Goal: Task Accomplishment & Management: Use online tool/utility

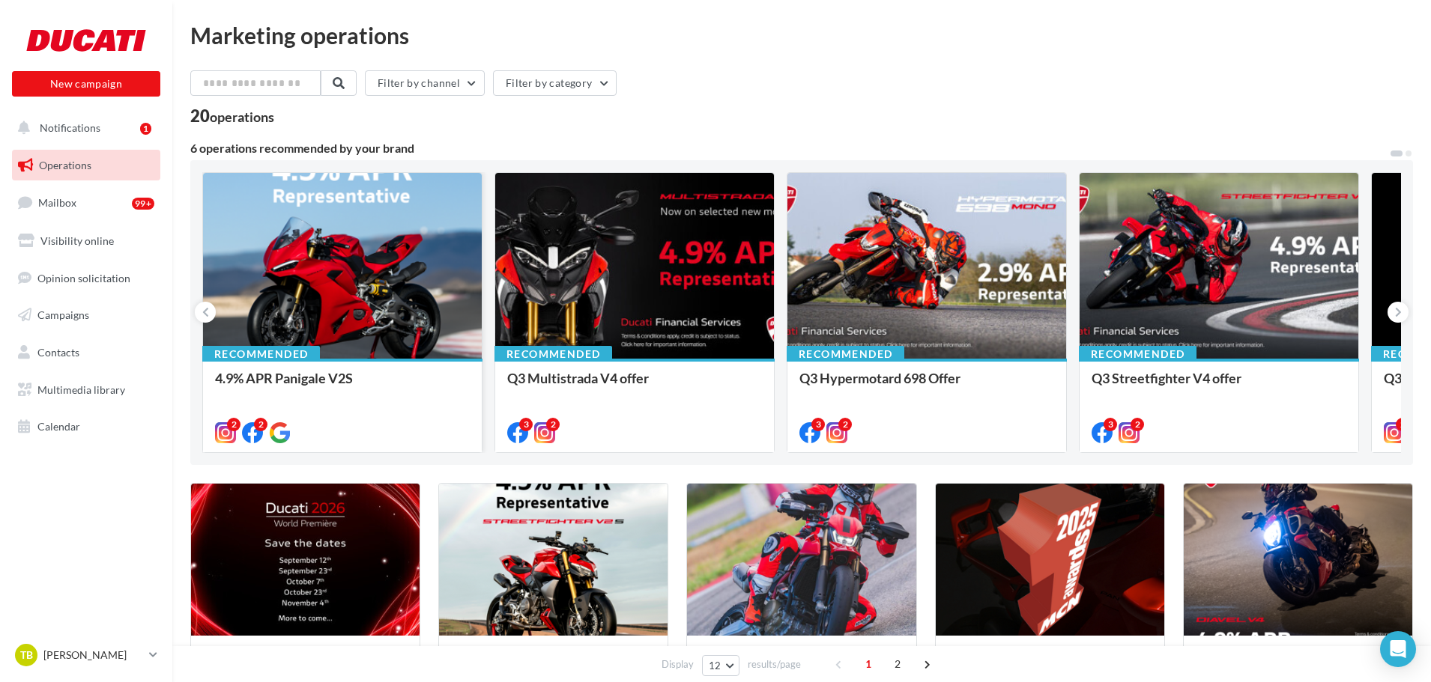
click at [371, 276] on div at bounding box center [342, 266] width 279 height 187
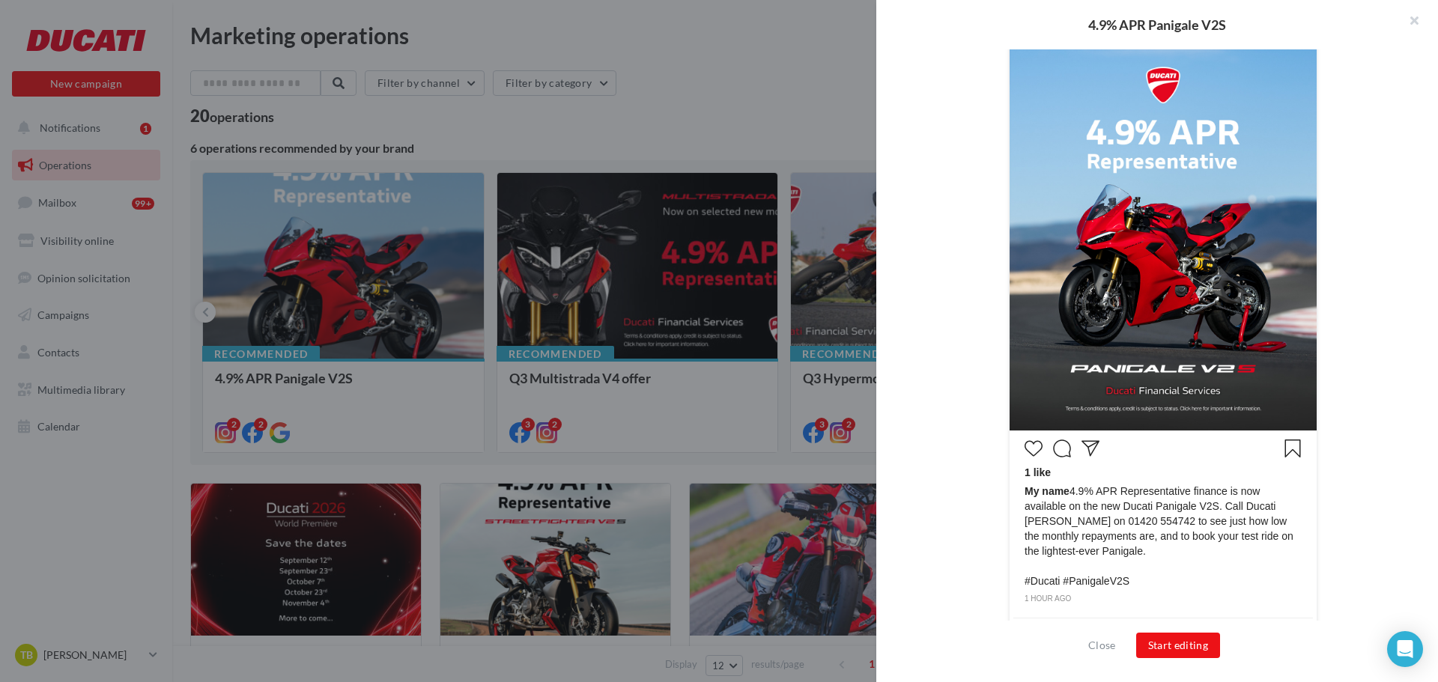
scroll to position [369, 0]
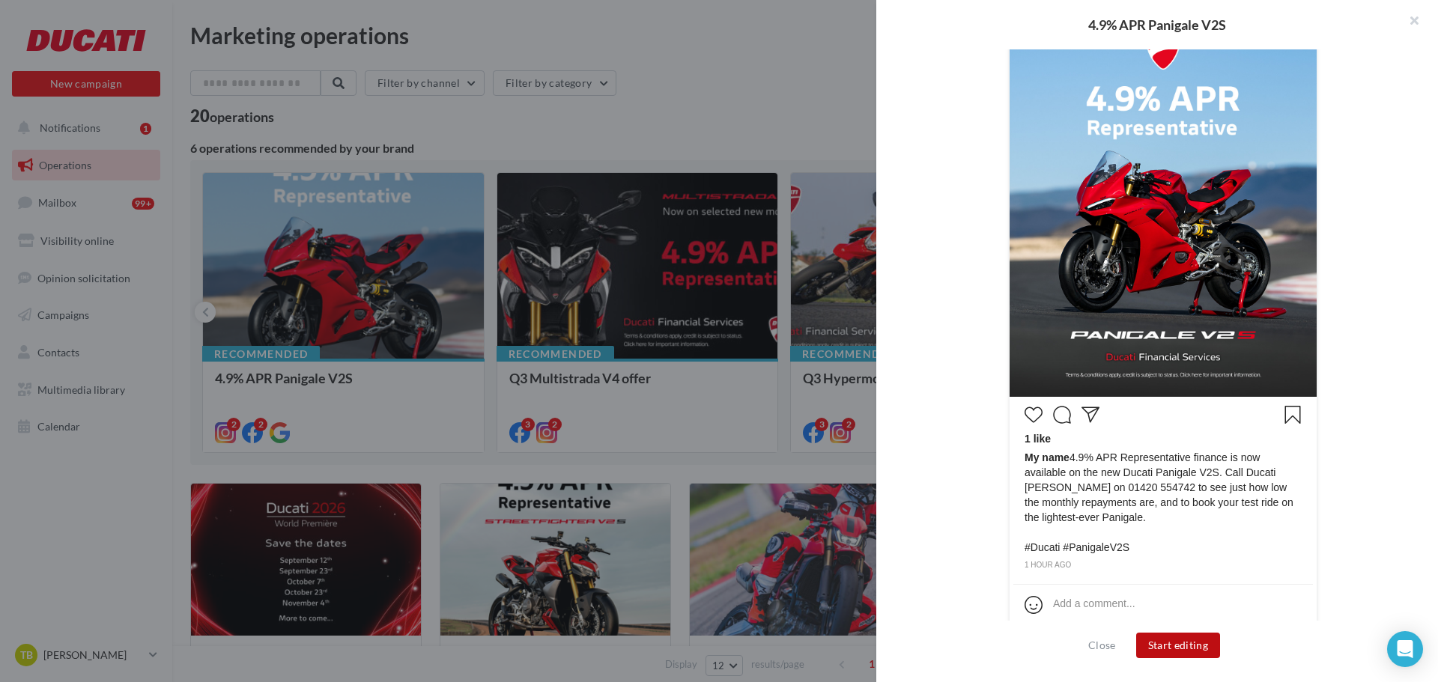
click at [1170, 648] on button "Start editing" at bounding box center [1178, 645] width 85 height 25
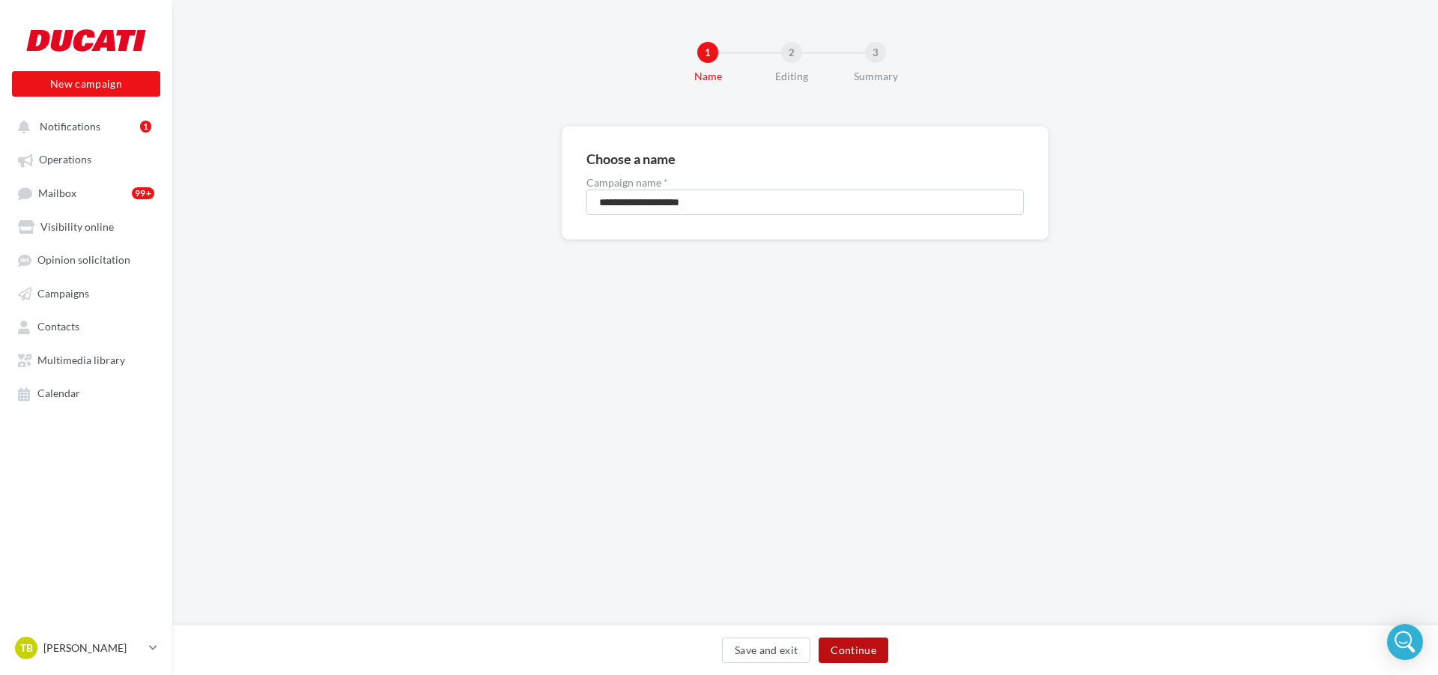
click at [870, 655] on button "Continue" at bounding box center [854, 649] width 70 height 25
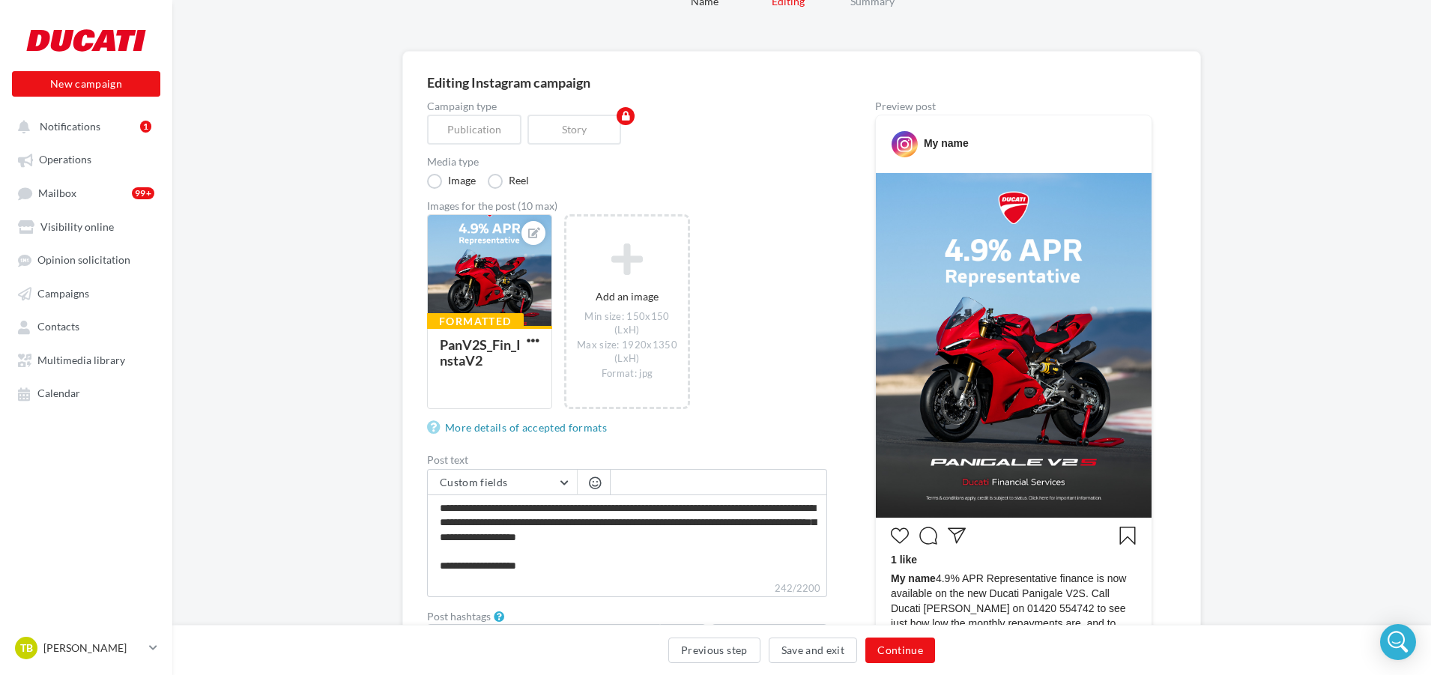
scroll to position [150, 0]
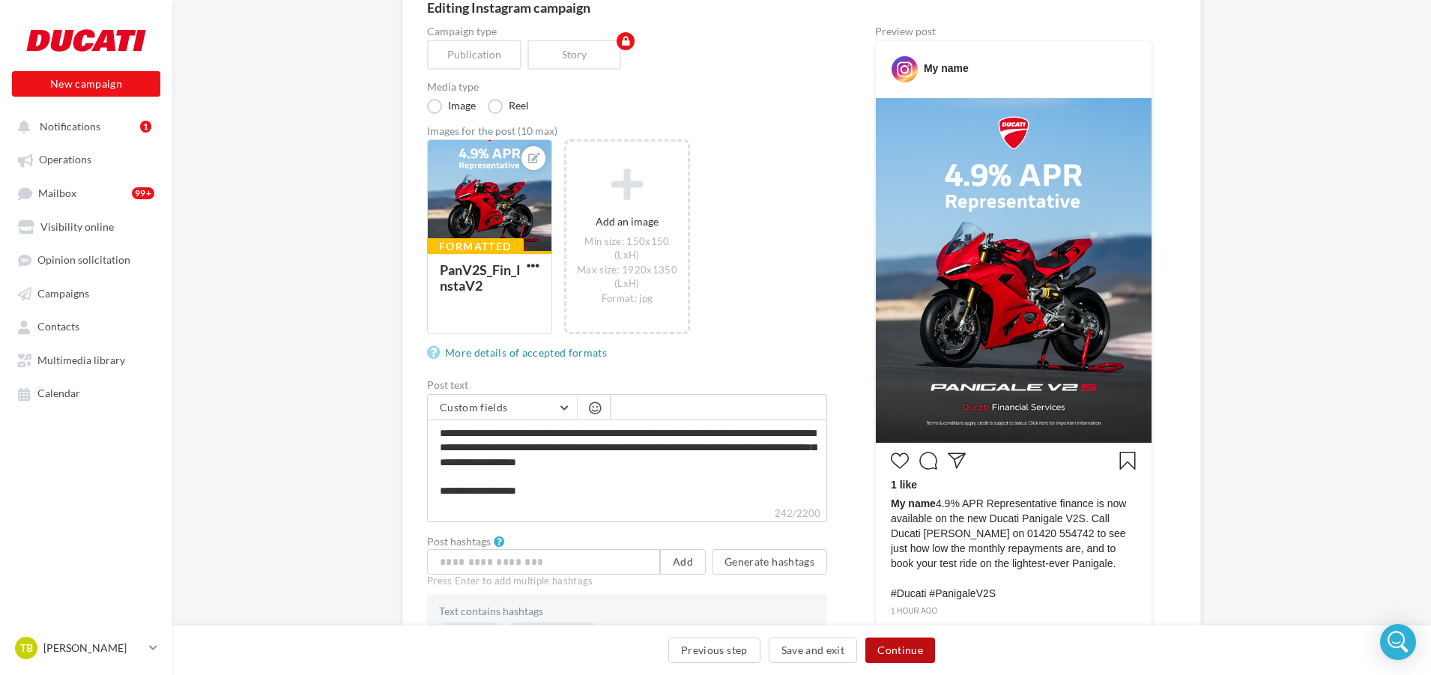
click at [894, 649] on button "Continue" at bounding box center [900, 649] width 70 height 25
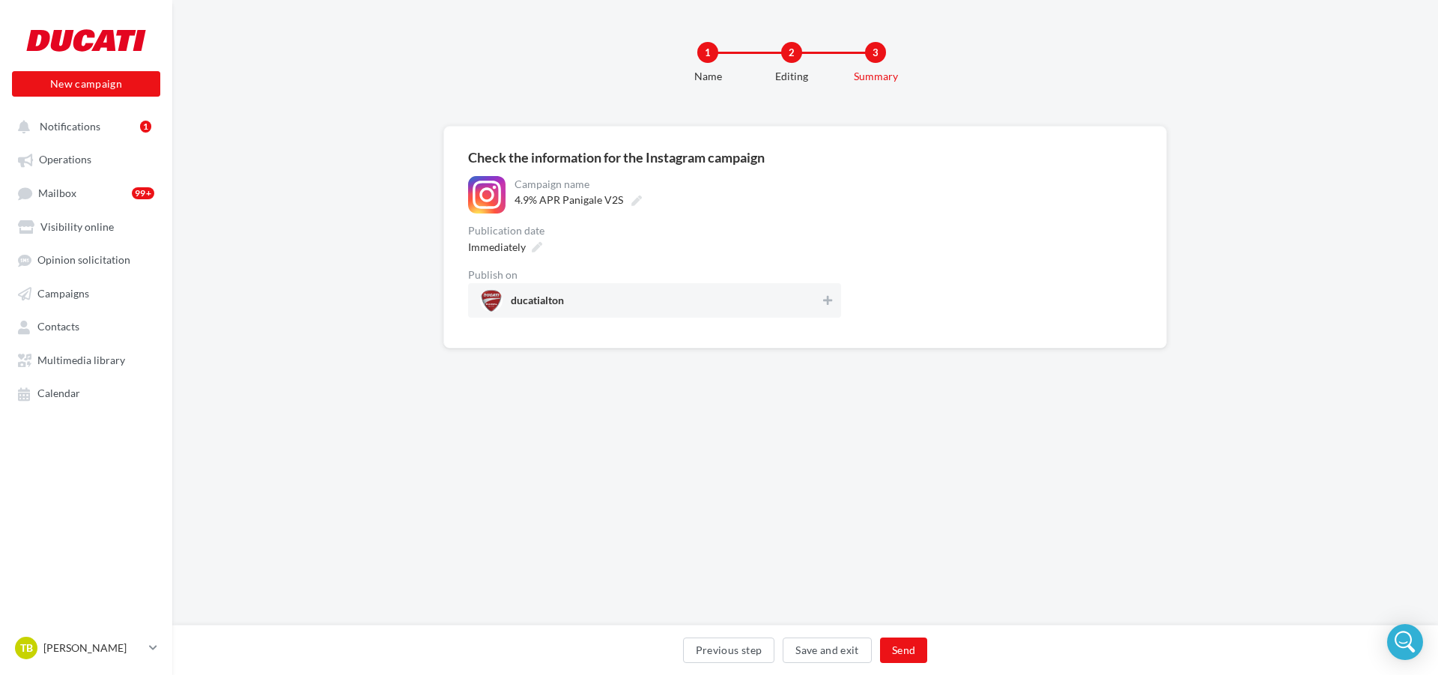
click at [825, 233] on div "Publication date" at bounding box center [654, 230] width 373 height 10
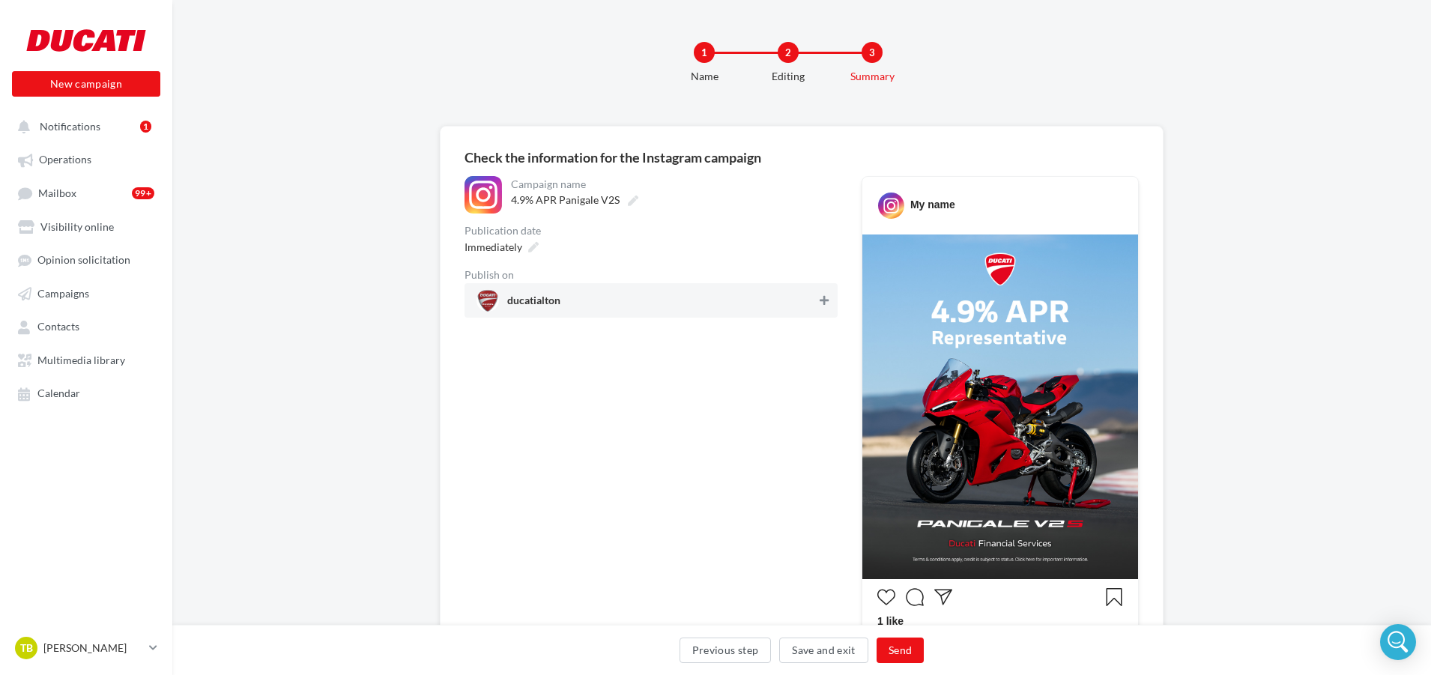
click at [819, 299] on icon at bounding box center [823, 300] width 9 height 10
click at [896, 646] on button "Send" at bounding box center [899, 649] width 47 height 25
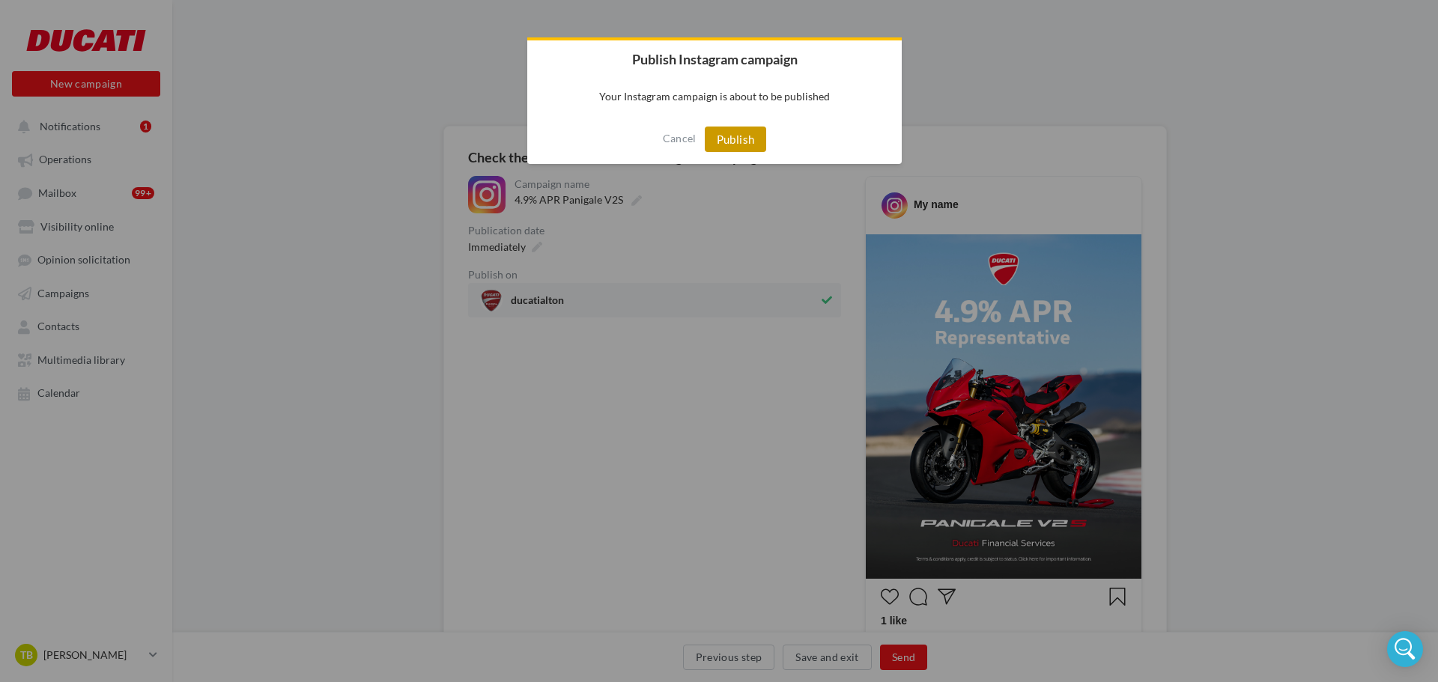
click at [725, 146] on button "Publish" at bounding box center [736, 139] width 62 height 25
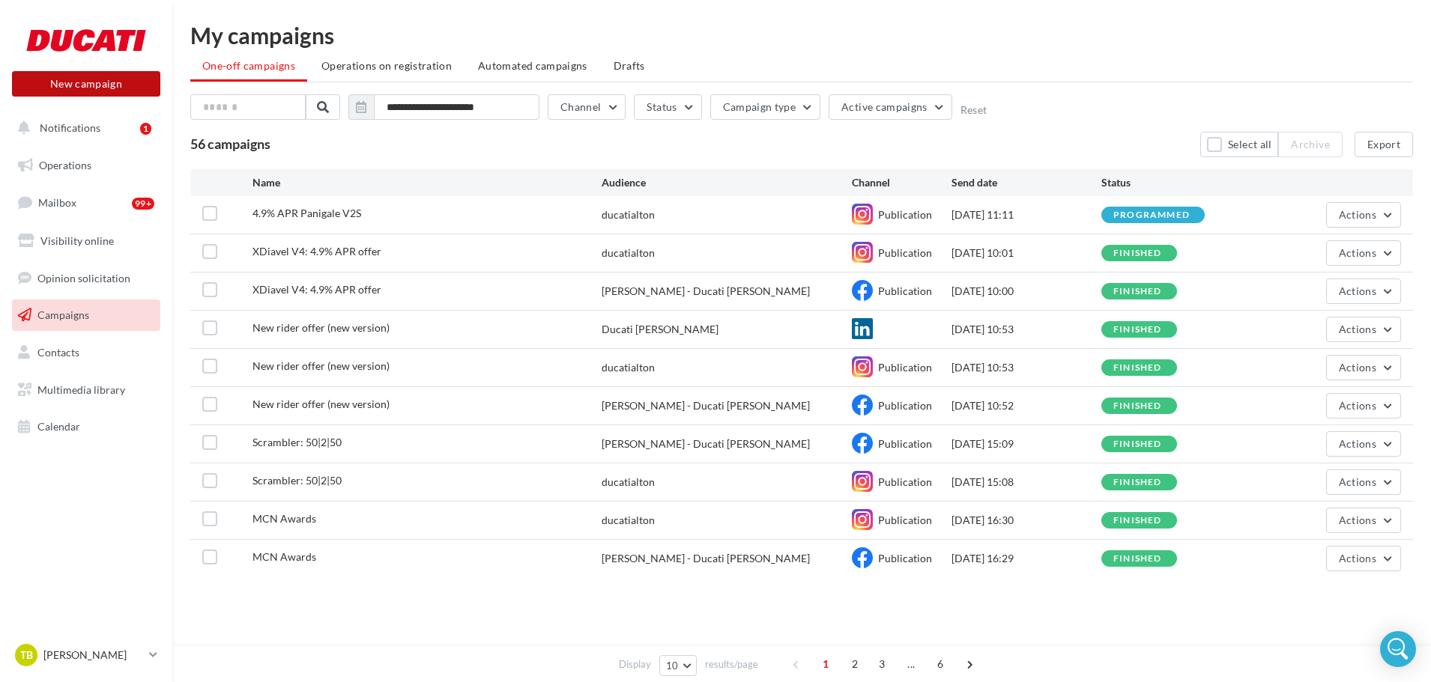
click at [62, 85] on button "New campaign" at bounding box center [86, 83] width 148 height 25
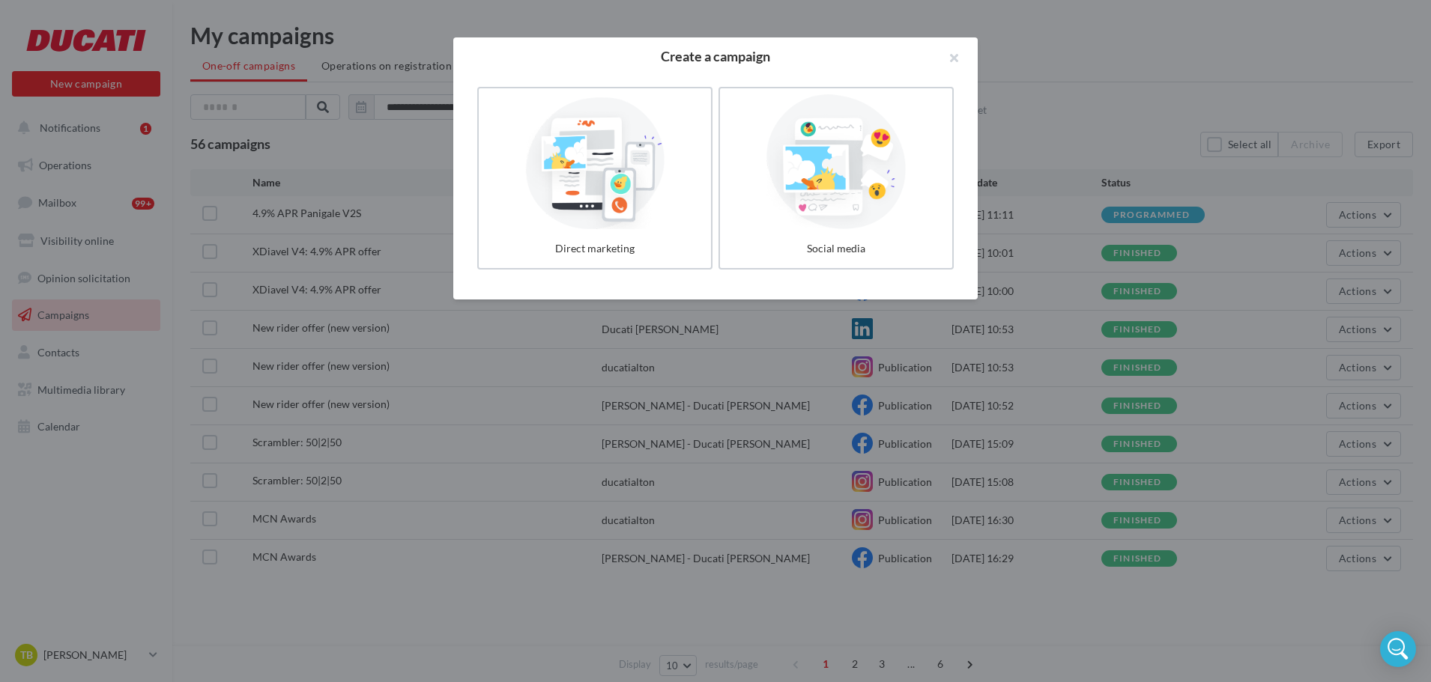
click at [74, 201] on div at bounding box center [715, 341] width 1431 height 682
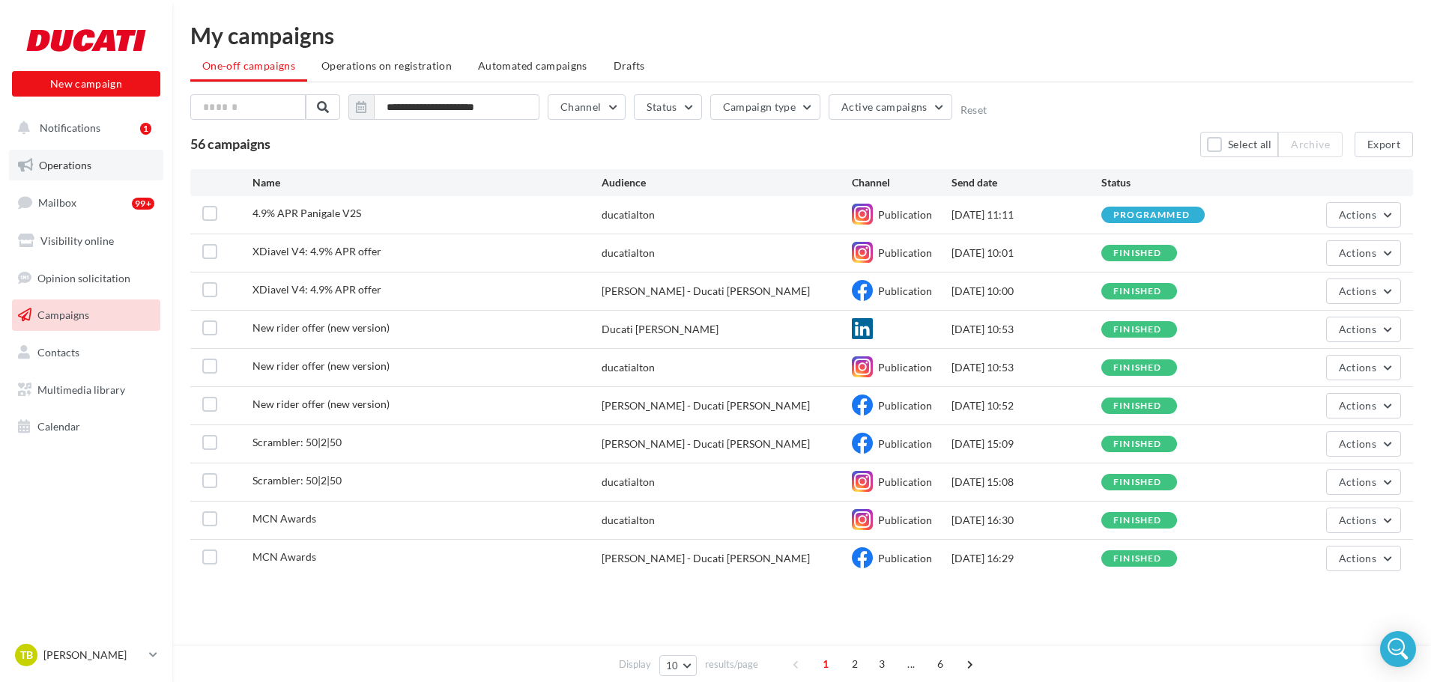
click at [62, 168] on span "Operations" at bounding box center [65, 165] width 52 height 13
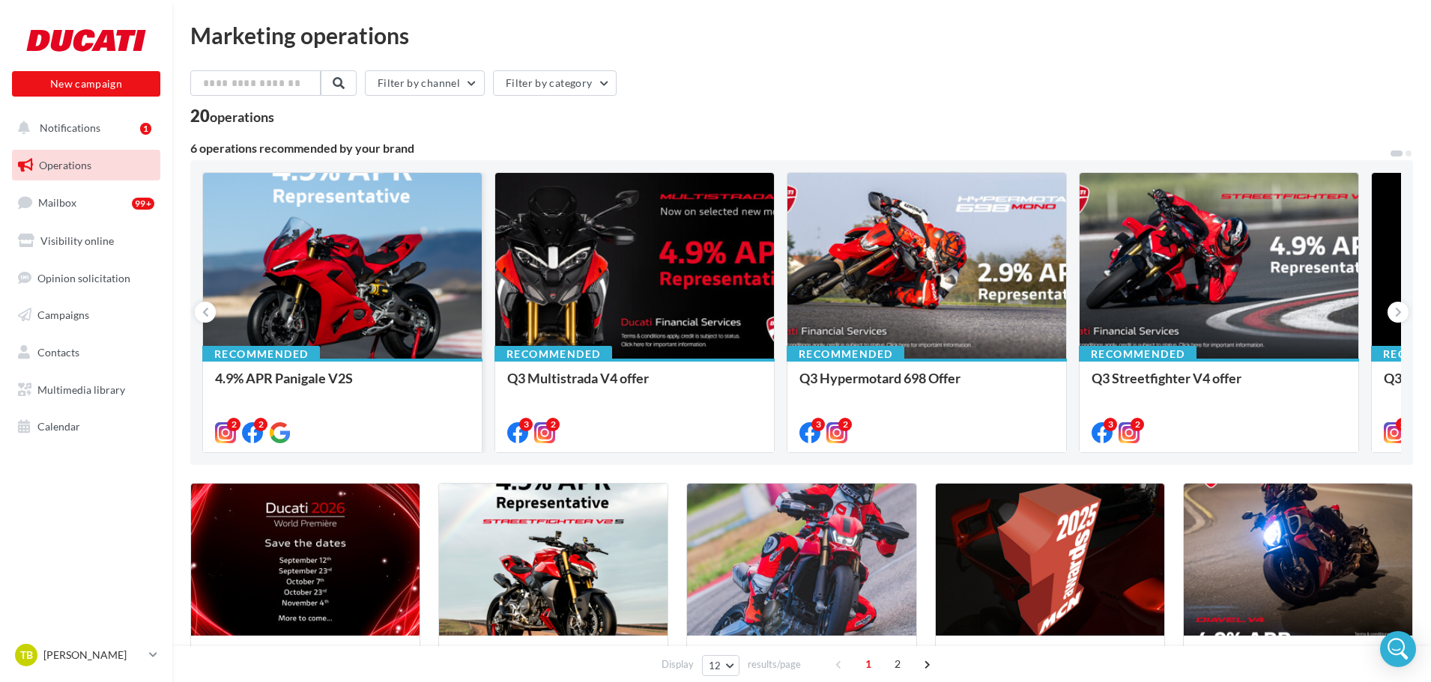
click at [365, 280] on div at bounding box center [342, 266] width 279 height 187
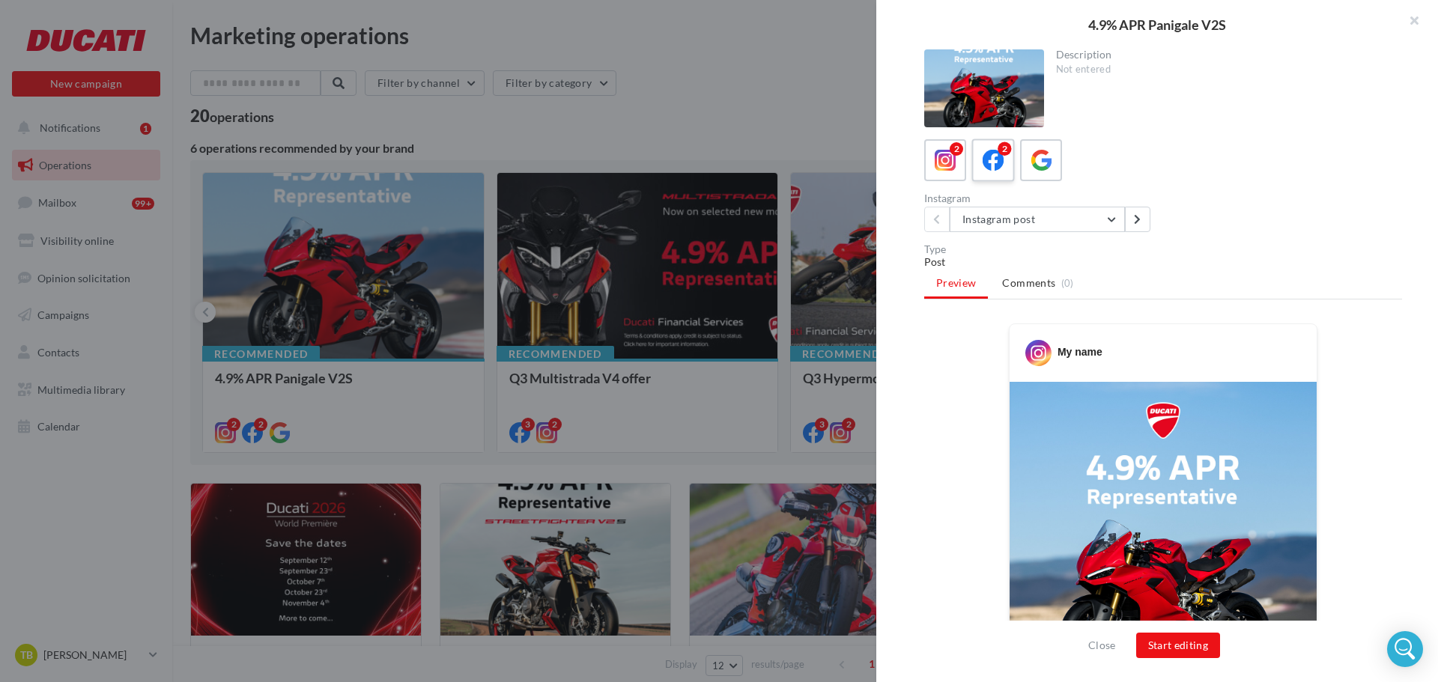
click at [992, 164] on icon at bounding box center [994, 161] width 22 height 22
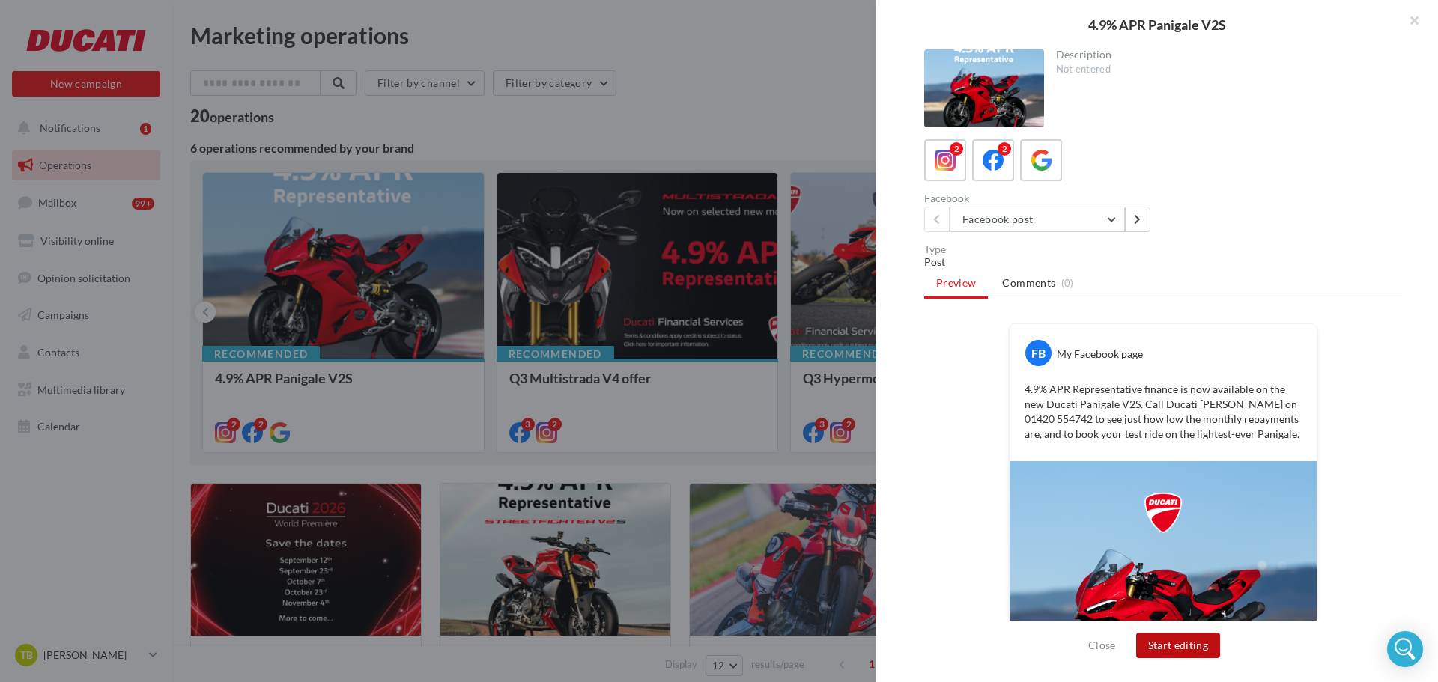
click at [1189, 649] on button "Start editing" at bounding box center [1178, 645] width 85 height 25
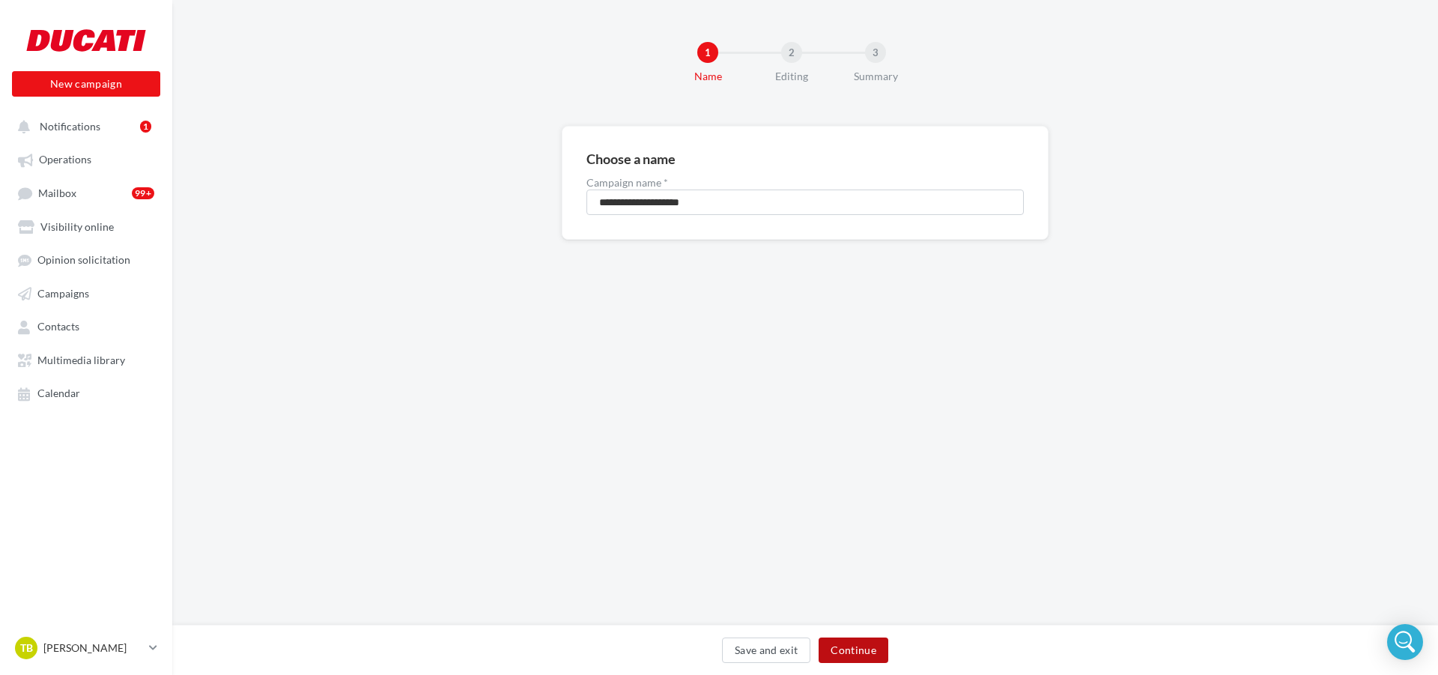
click at [873, 641] on button "Continue" at bounding box center [854, 649] width 70 height 25
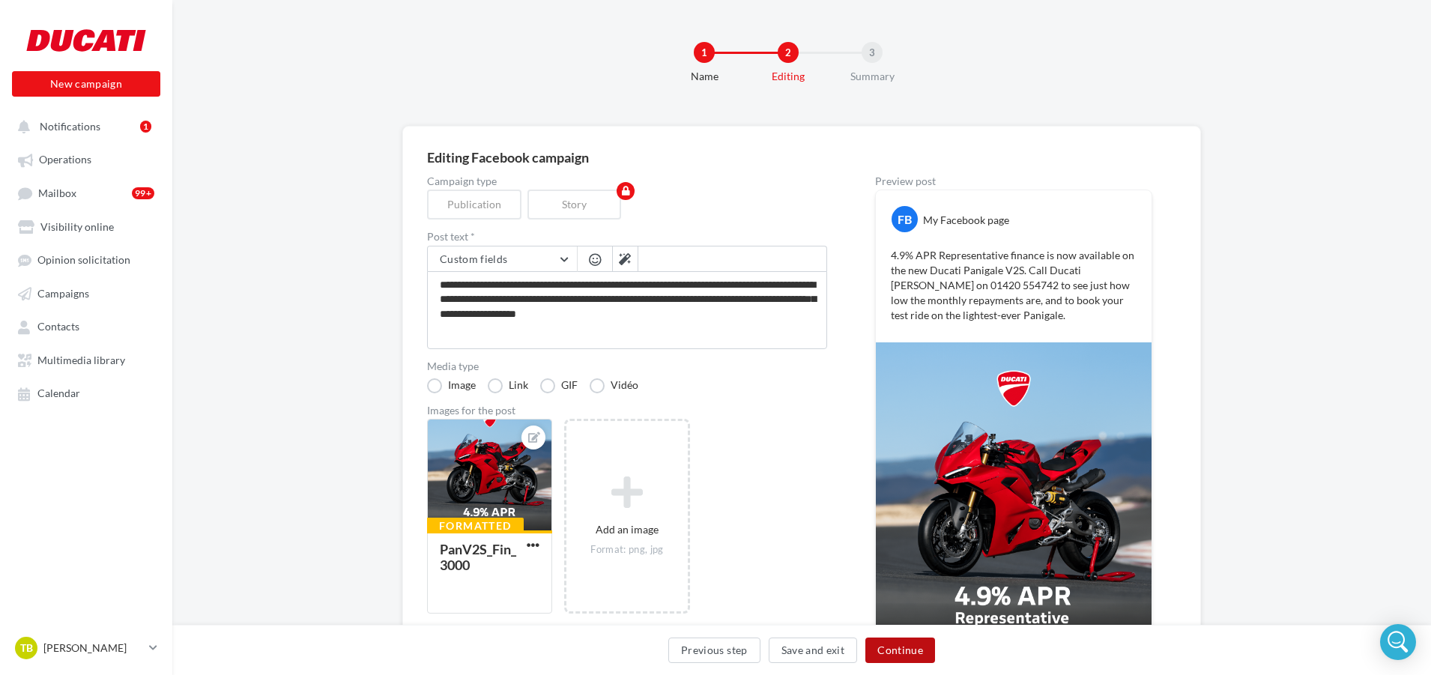
click at [916, 652] on button "Continue" at bounding box center [900, 649] width 70 height 25
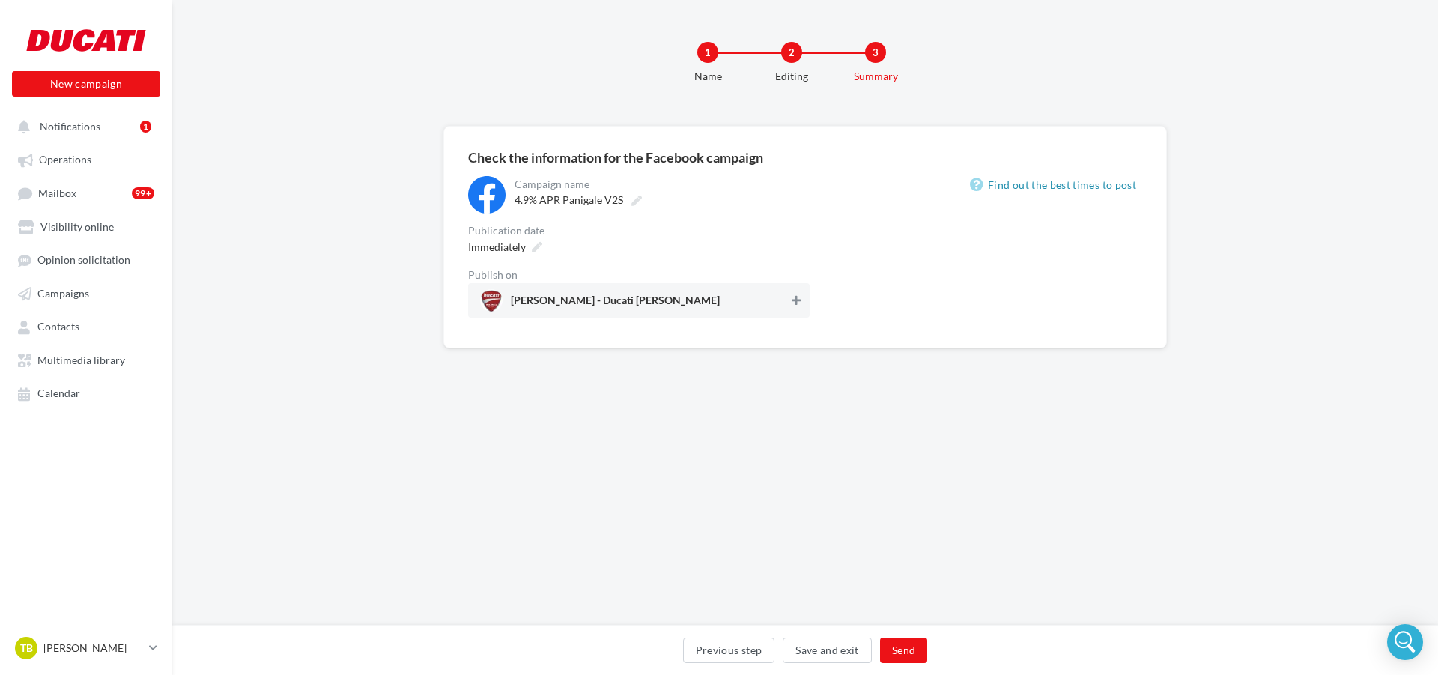
click at [801, 300] on button at bounding box center [796, 300] width 15 height 18
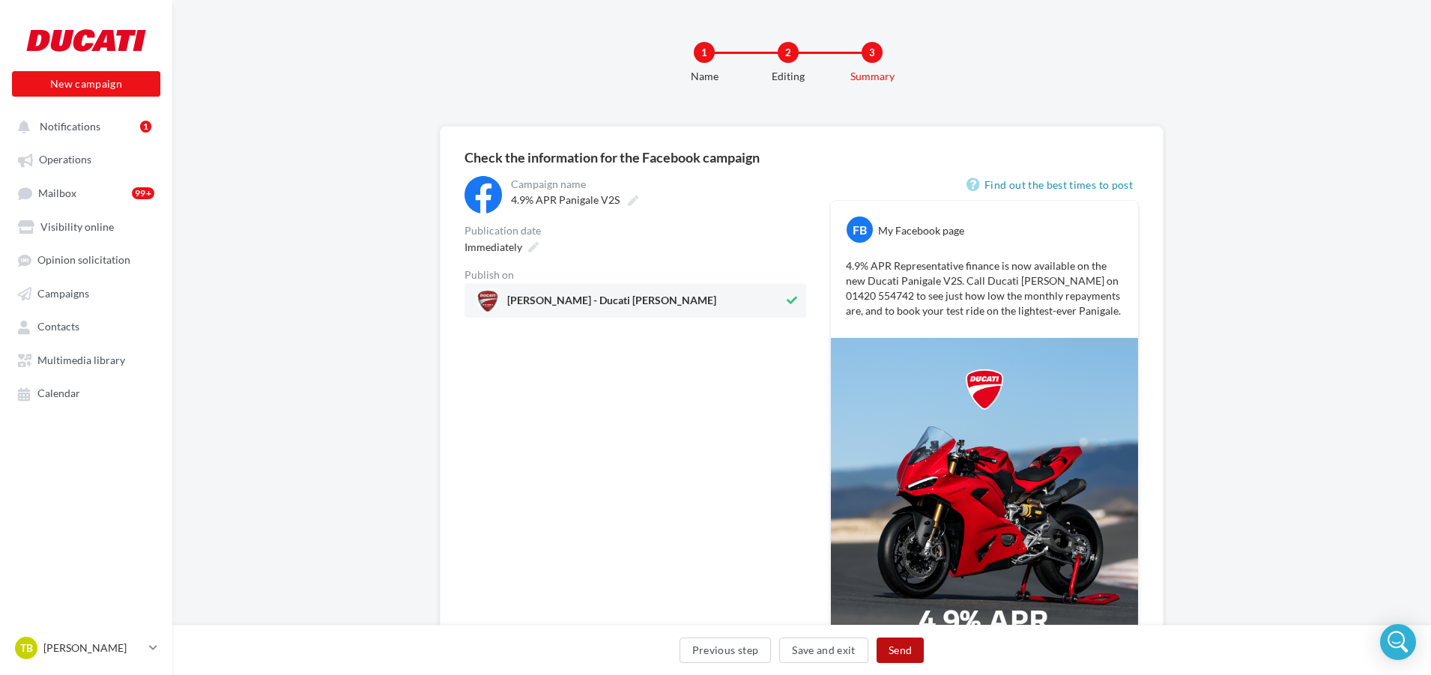
click at [898, 651] on button "Send" at bounding box center [899, 649] width 47 height 25
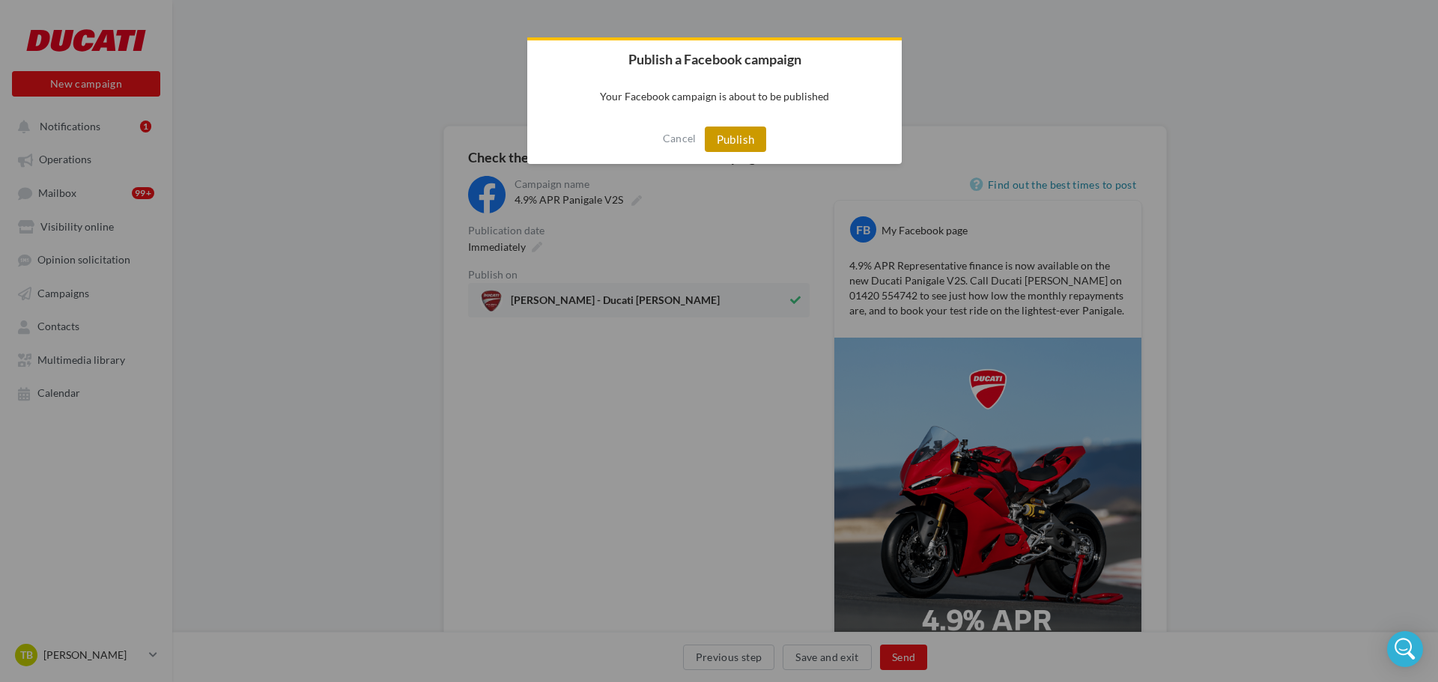
click at [749, 133] on button "Publish" at bounding box center [736, 139] width 62 height 25
